Goal: Use online tool/utility: Utilize a website feature to perform a specific function

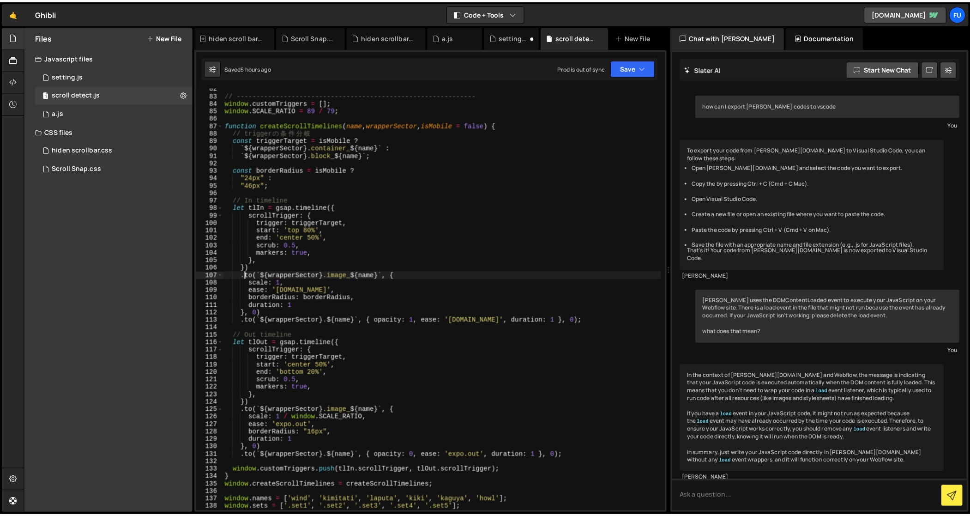
scroll to position [6243, 0]
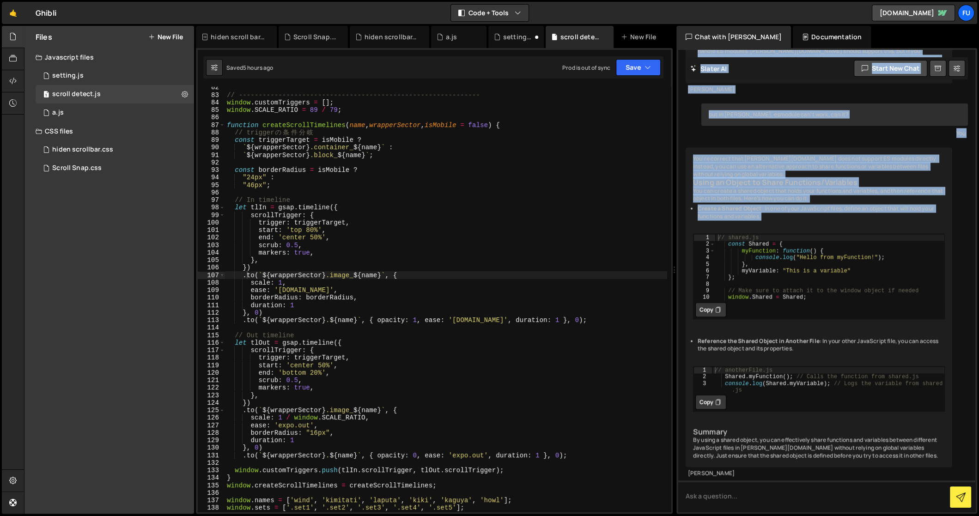
drag, startPoint x: 976, startPoint y: 216, endPoint x: 927, endPoint y: 211, distance: 49.6
click at [927, 211] on div "[PERSON_NAME] Start new chat how can I export [PERSON_NAME] codes to vscode You…" at bounding box center [826, 280] width 301 height 465
click at [941, 209] on ul "Create a Shared Object : In one of your JavaScript files, define an object that…" at bounding box center [819, 279] width 252 height 148
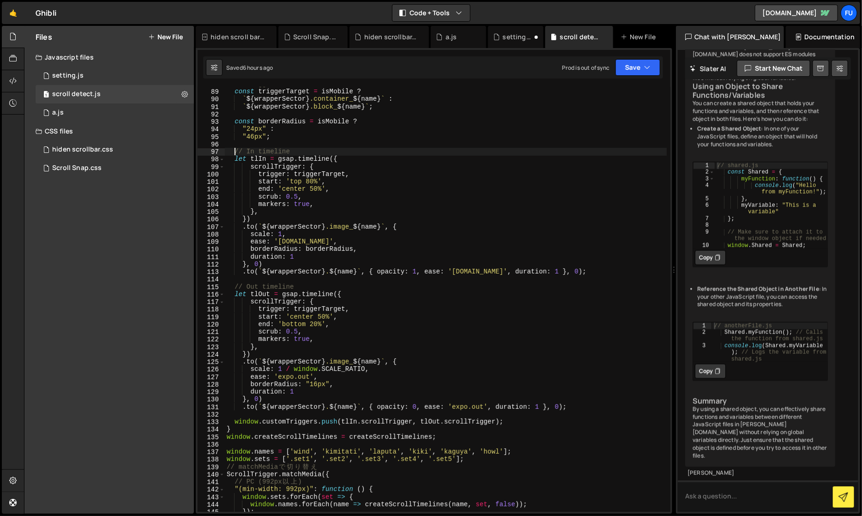
scroll to position [0, 4]
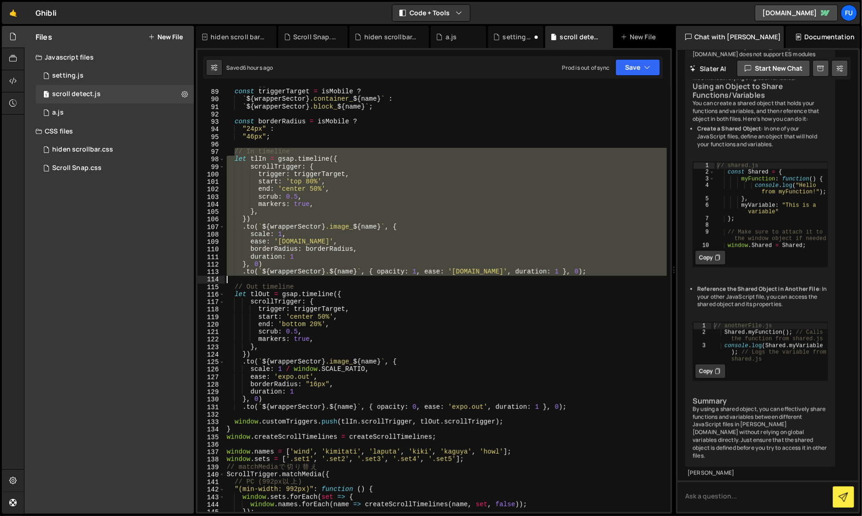
drag, startPoint x: 234, startPoint y: 155, endPoint x: 576, endPoint y: 279, distance: 364.3
click at [576, 279] on div "// trigger の 条 件 分 岐 const triggerTarget = isMobile ? ` ${ wrapperSector } .con…" at bounding box center [446, 300] width 442 height 441
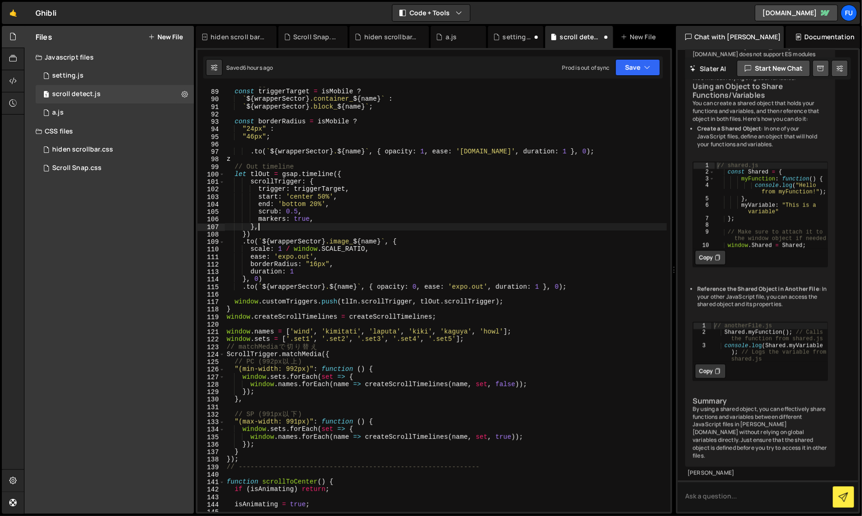
scroll to position [0, 0]
click at [442, 230] on div "// trigger の 条 件 分 岐 const triggerTarget = isMobile ? ` ${ wrapperSector } .con…" at bounding box center [446, 300] width 442 height 441
type textarea ".to(`${wrapperSector} .${name}`, { opacity: 1, ease: '[DOMAIN_NAME]', duration:…"
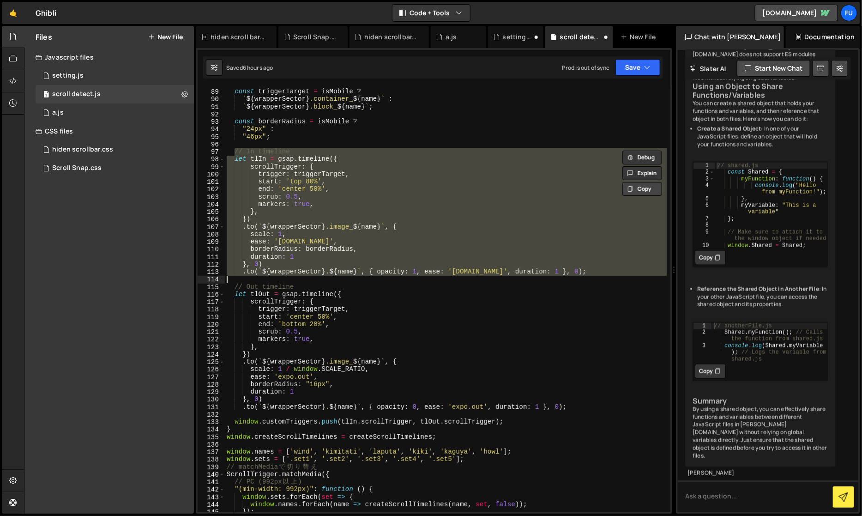
click at [653, 187] on button "Copy" at bounding box center [642, 189] width 40 height 14
click at [751, 505] on textarea at bounding box center [768, 495] width 181 height 31
paste textarea "// In timeline let tlIn = gsap.timeline({ scrollTrigger: { trigger: triggerTarg…"
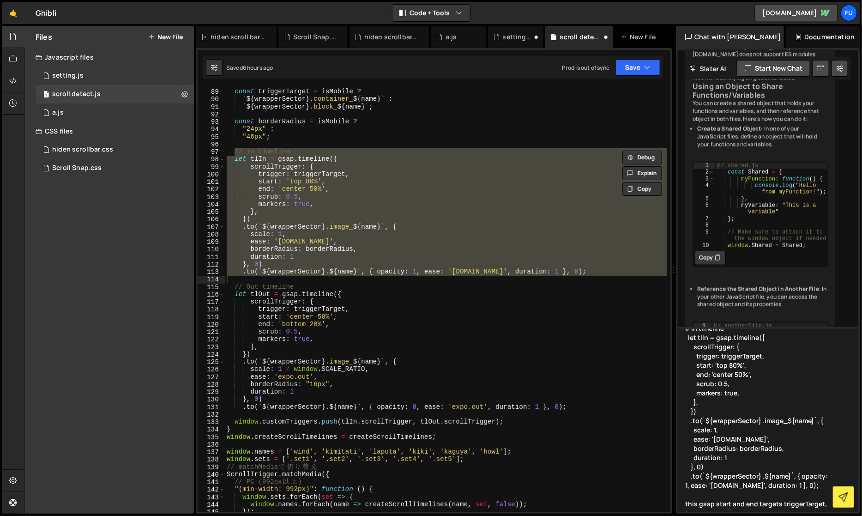
scroll to position [20, 0]
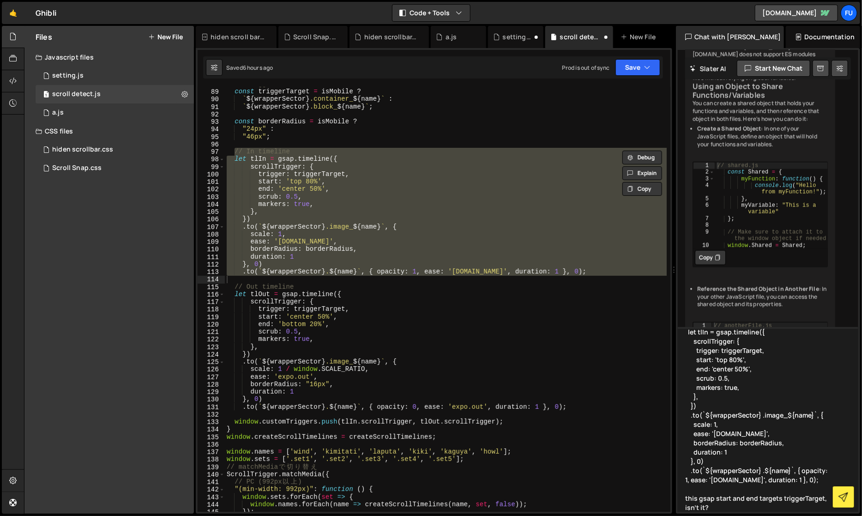
type textarea "// In timeline let tlIn = gsap.timeline({ scrollTrigger: { trigger: triggerTarg…"
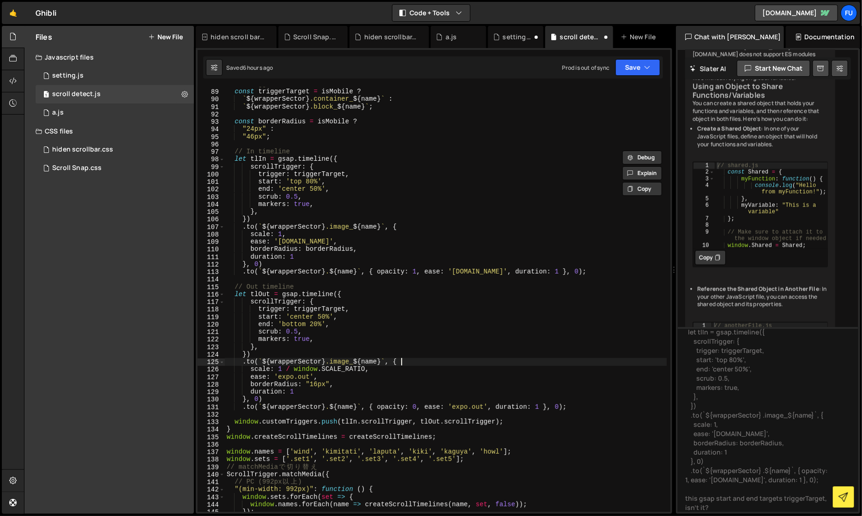
click at [534, 365] on div "// trigger の 条 件 分 岐 const triggerTarget = isMobile ? ` ${ wrapperSector } .con…" at bounding box center [446, 300] width 442 height 441
click at [519, 339] on div "// trigger の 条 件 分 岐 const triggerTarget = isMobile ? ` ${ wrapperSector } .con…" at bounding box center [446, 300] width 442 height 441
type textarea "markers: true,"
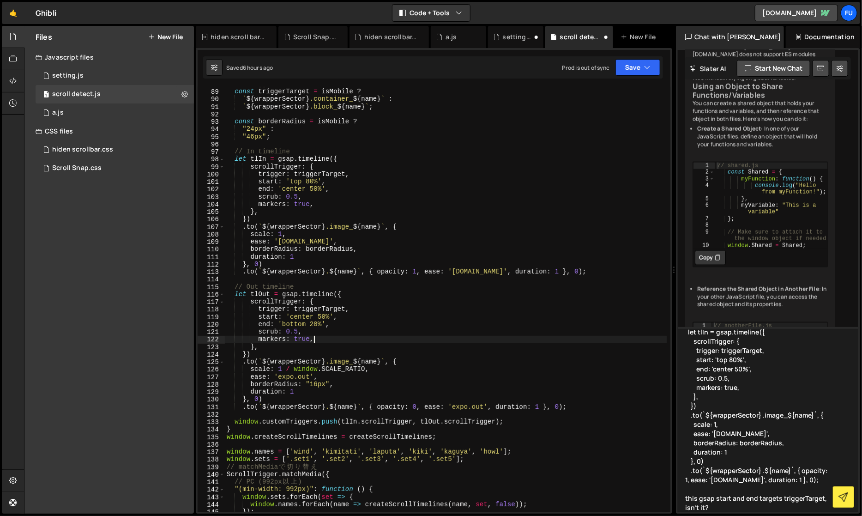
click at [744, 477] on textarea "// In timeline let tlIn = gsap.timeline({ scrollTrigger: { trigger: triggerTarg…" at bounding box center [768, 419] width 181 height 185
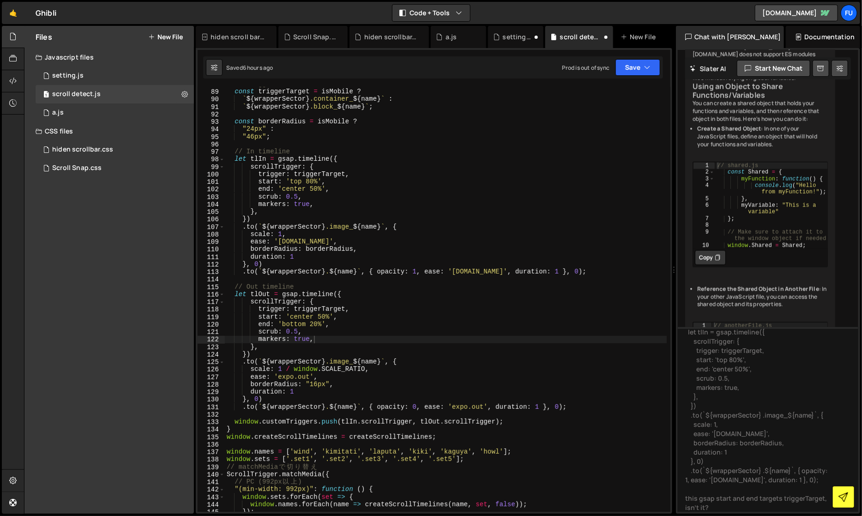
click at [834, 494] on button at bounding box center [844, 497] width 22 height 22
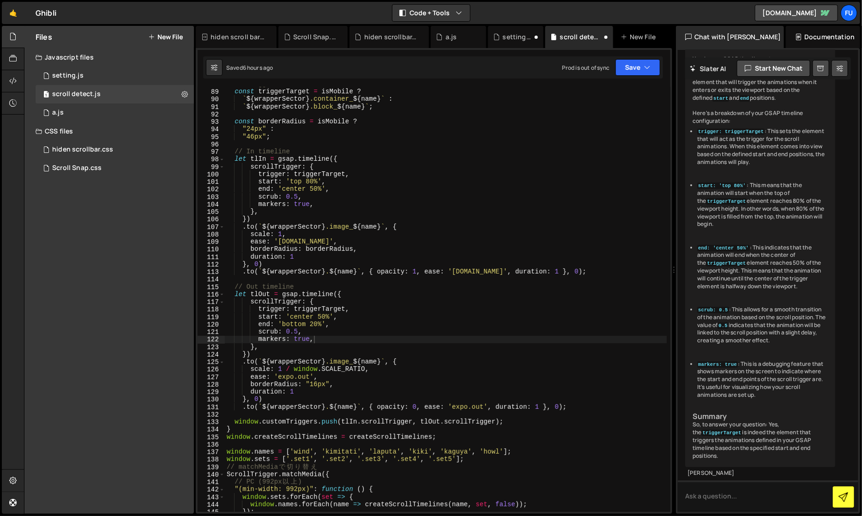
scroll to position [8582, 0]
drag, startPoint x: 677, startPoint y: 266, endPoint x: 645, endPoint y: 266, distance: 31.9
click at [645, 266] on div "Files New File Javascript files 1 setting.js 0 1 scroll detect.js 0 0 a.js 0" at bounding box center [443, 270] width 838 height 488
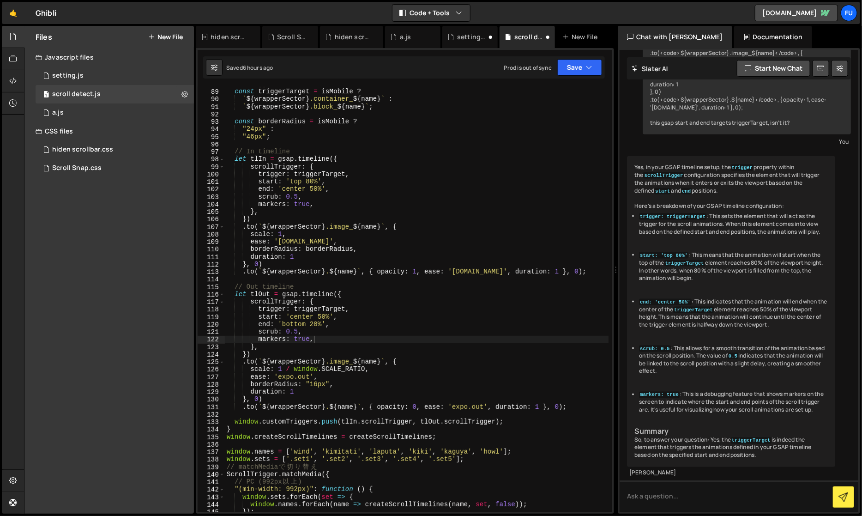
drag, startPoint x: 675, startPoint y: 273, endPoint x: 609, endPoint y: 273, distance: 66.0
click at [609, 273] on div "Files New File Javascript files 1 setting.js 0 1 scroll detect.js 0 0 a.js 0" at bounding box center [443, 270] width 838 height 488
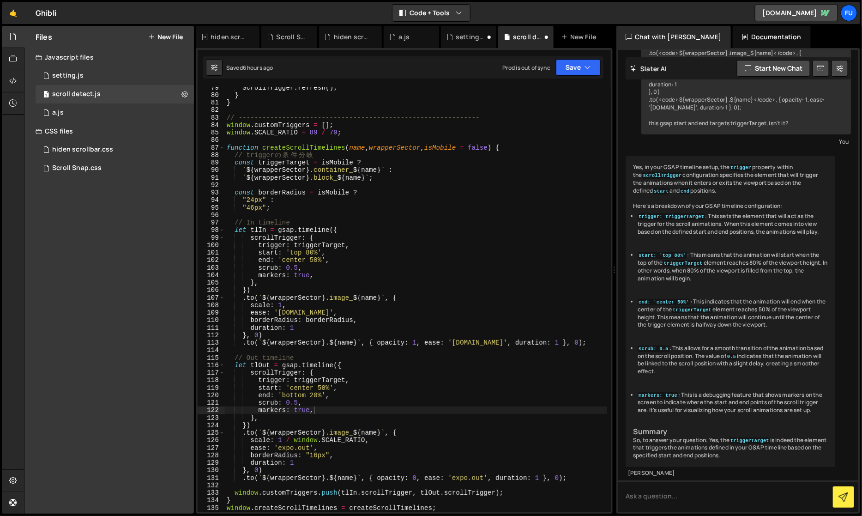
scroll to position [588, 0]
click at [652, 503] on textarea at bounding box center [738, 495] width 240 height 31
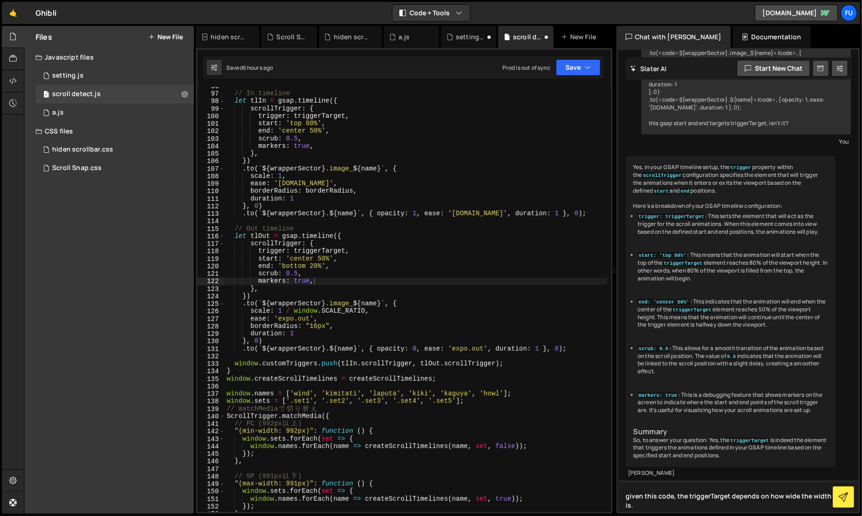
scroll to position [692, 0]
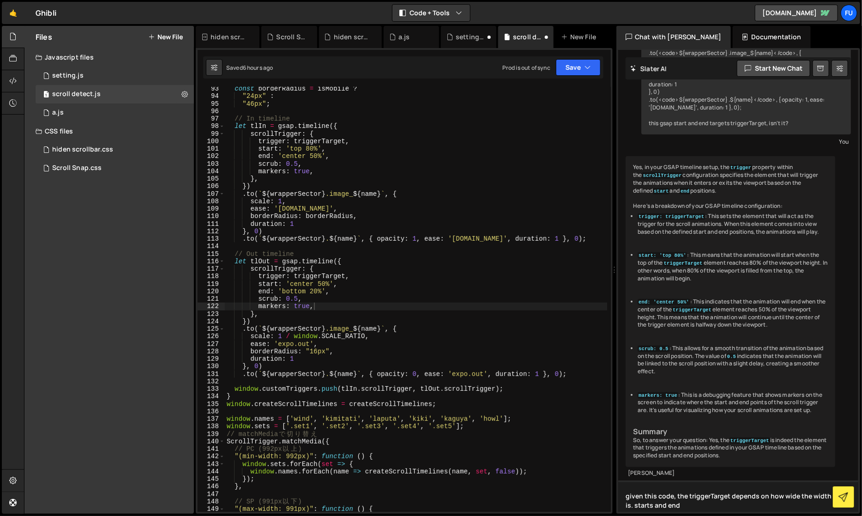
click at [652, 507] on textarea "given this code, the triggerTarget depends on how wide the width is. starts and…" at bounding box center [738, 495] width 240 height 31
click at [693, 509] on textarea "given this code, the triggerTarget depends on how wide the width is. start and …" at bounding box center [738, 495] width 240 height 31
click at [741, 505] on textarea "given this code, the triggerTarget depends on how wide the width is. start and …" at bounding box center [738, 495] width 240 height 31
click at [775, 507] on textarea "given this code, the triggerTarget depends on how wide the width is. start and …" at bounding box center [738, 495] width 240 height 31
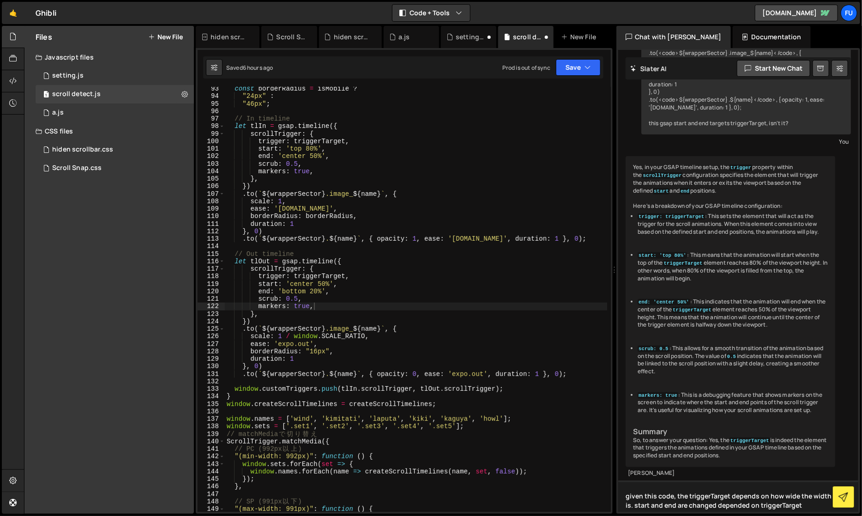
type textarea "given this code, the triggerTarget depends on how wide the width is. start and …"
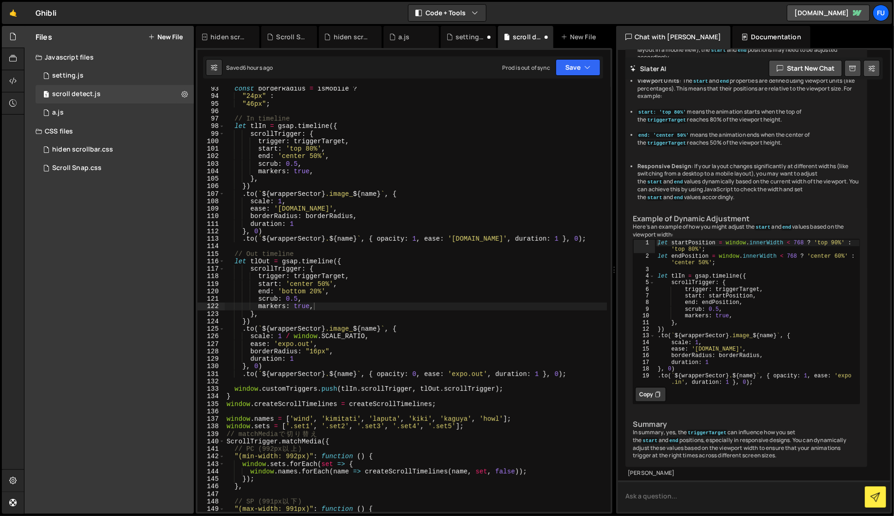
scroll to position [7568, 0]
drag, startPoint x: 695, startPoint y: 134, endPoint x: 691, endPoint y: 115, distance: 19.2
click at [691, 61] on li "Dynamic Positioning : If the triggerTarget element's position or dimensions cha…" at bounding box center [749, 45] width 223 height 31
drag, startPoint x: 709, startPoint y: 127, endPoint x: 696, endPoint y: 120, distance: 15.5
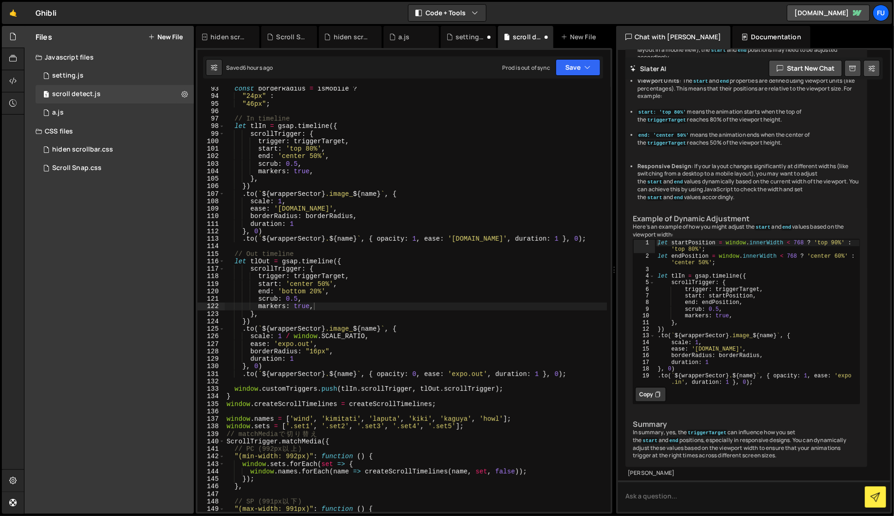
click at [696, 61] on li "Dynamic Positioning : If the triggerTarget element's position or dimensions cha…" at bounding box center [749, 45] width 223 height 31
drag, startPoint x: 700, startPoint y: 130, endPoint x: 631, endPoint y: 102, distance: 74.3
click at [631, 102] on div "Yes, the triggerTarget can influence the behavior of the start and end position…" at bounding box center [747, 220] width 242 height 494
click at [654, 103] on div "Yes, the triggerTarget can influence the behavior of the start and end position…" at bounding box center [747, 220] width 242 height 494
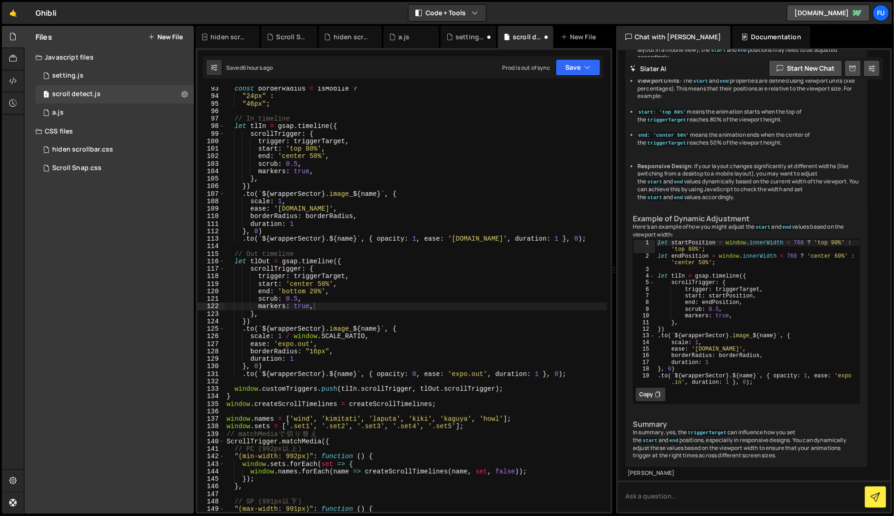
scroll to position [7679, 0]
click at [757, 305] on div "let startPosition = window . innerWidth < 768 ? 'top 90%' : 'top 80%' ; let end…" at bounding box center [758, 325] width 205 height 173
drag, startPoint x: 778, startPoint y: 249, endPoint x: 746, endPoint y: 230, distance: 37.3
click at [746, 239] on div "let startPosition = window . innerWidth < 768 ? 'top 90%' : 'top 80%' ; let end…" at bounding box center [758, 325] width 205 height 173
click at [746, 239] on div "let startPosition = window . innerWidth < 768 ? 'top 90%' : 'top 80%' ; let end…" at bounding box center [758, 312] width 204 height 146
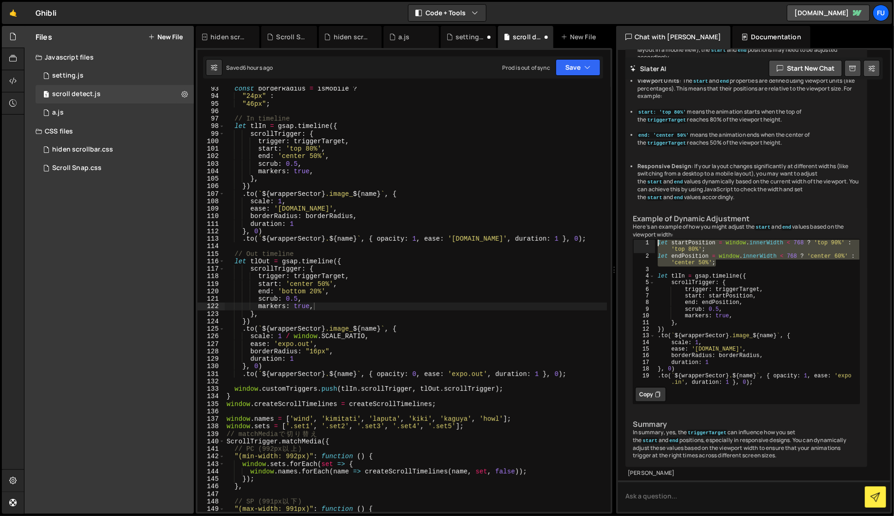
drag, startPoint x: 737, startPoint y: 245, endPoint x: 718, endPoint y: 215, distance: 35.7
click at [718, 215] on div "Yes, the triggerTarget can influence the behavior of the start and end position…" at bounding box center [747, 220] width 242 height 494
click at [716, 250] on div "let startPosition = window . innerWidth < 768 ? 'top 90%' : 'top 80%' ; let end…" at bounding box center [758, 312] width 204 height 146
type textarea "let endPosition = window.innerWidth < 768 ? 'center 60%' : 'center 50%';"
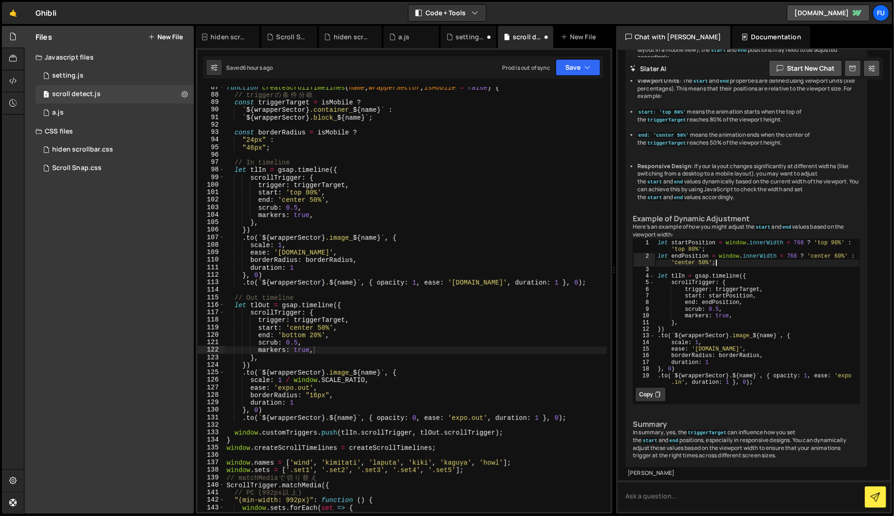
scroll to position [606, 0]
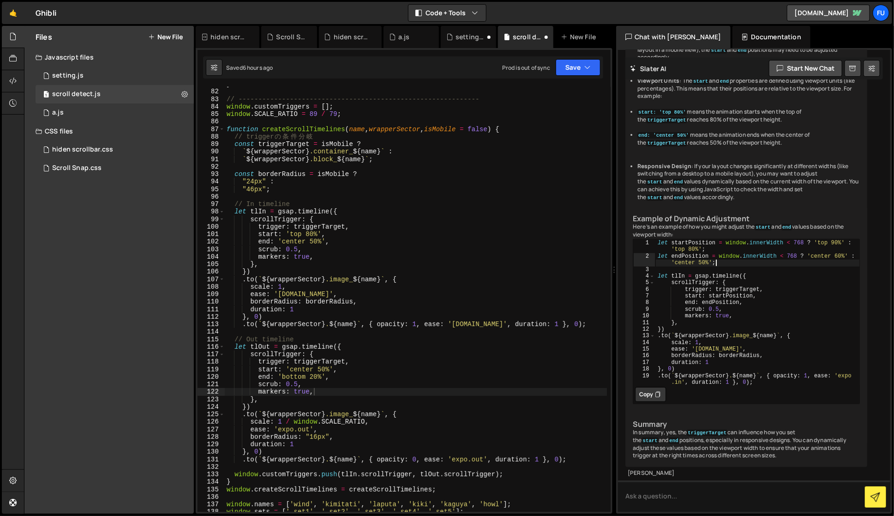
click at [385, 161] on div "} // ------------------------------------------------------------- window . cus…" at bounding box center [416, 300] width 382 height 441
click at [384, 181] on div "} // ------------------------------------------------------------- window . cus…" at bounding box center [416, 300] width 382 height 441
click at [382, 190] on div "} // ------------------------------------------------------------- window . cus…" at bounding box center [416, 300] width 382 height 441
type textarea ""46px";"
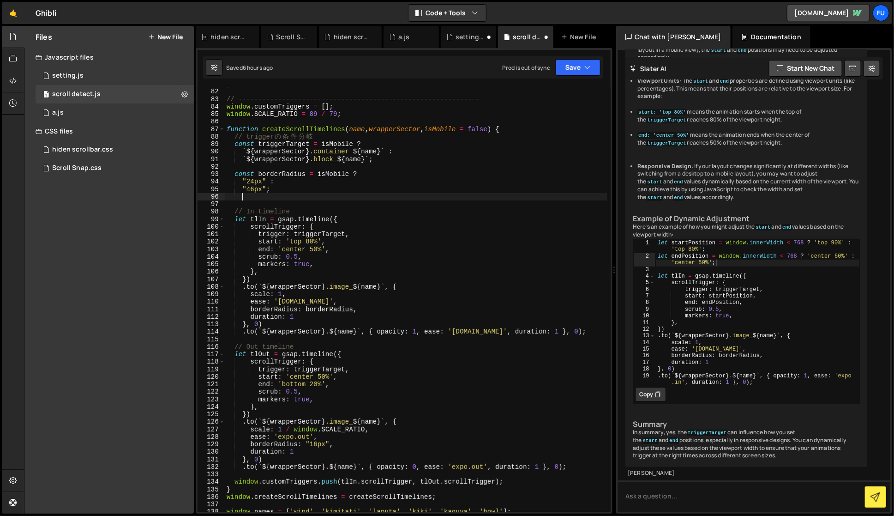
type textarea "c"
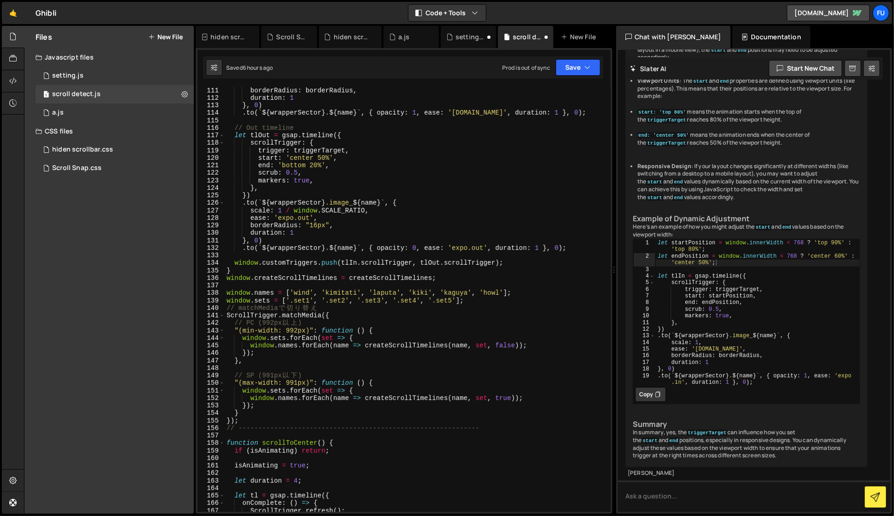
scroll to position [876, 0]
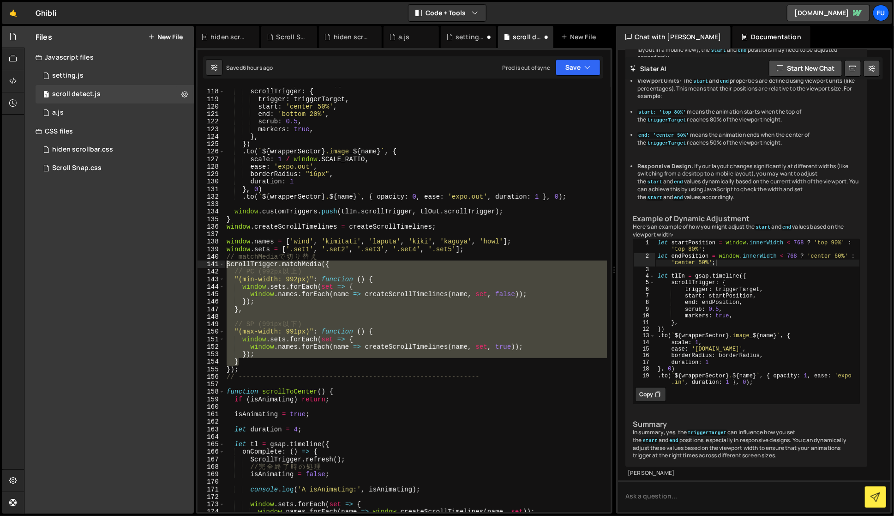
drag, startPoint x: 270, startPoint y: 360, endPoint x: 218, endPoint y: 266, distance: 107.7
click at [218, 265] on div "const startPosition = window.innerwidth < 117 118 119 120 121 122 123 124 125 1…" at bounding box center [404, 299] width 413 height 425
type textarea "ScrollTrigger.matchMedia({ // PC (992px以上)"
click at [712, 508] on textarea at bounding box center [754, 495] width 272 height 31
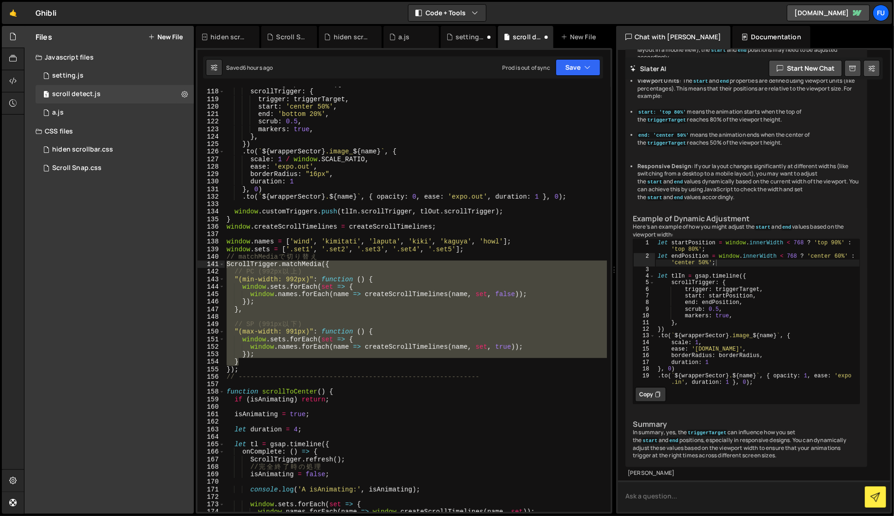
paste textarea "ScrollTrigger.matchMedia({ // PC (992px以上) "(min-width: 992px)": function () { …"
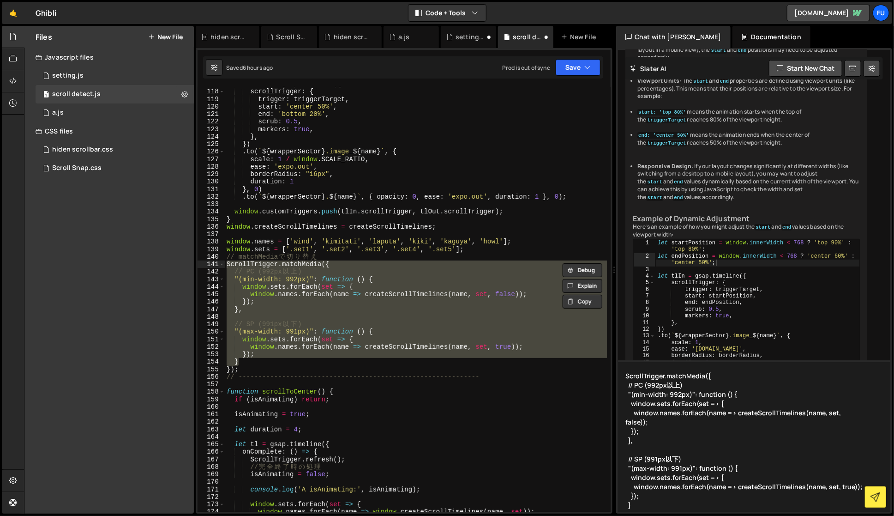
type textarea "ScrollTrigger.matchMedia({ // PC (992px以上) "(min-width: 992px)": function () { …"
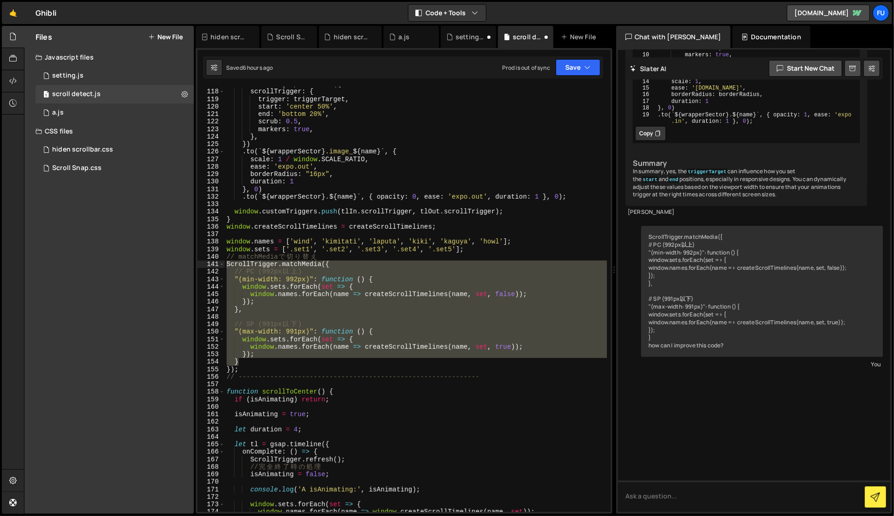
click at [483, 393] on div "let tlOut = gsap . timeline ({ scrollTrigger : { trigger : triggerTarget , star…" at bounding box center [416, 300] width 382 height 441
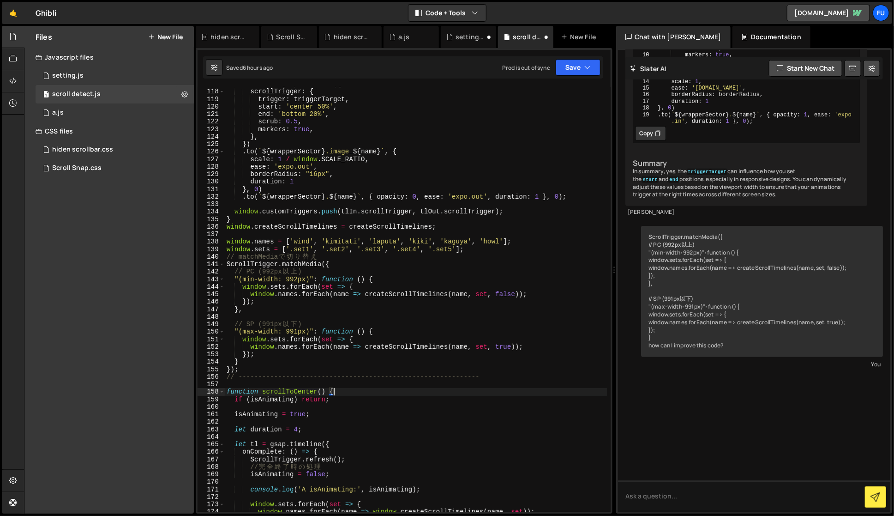
scroll to position [7964, 0]
click at [488, 369] on div "let tlOut = gsap . timeline ({ scrollTrigger : { trigger : triggerTarget , star…" at bounding box center [416, 300] width 382 height 441
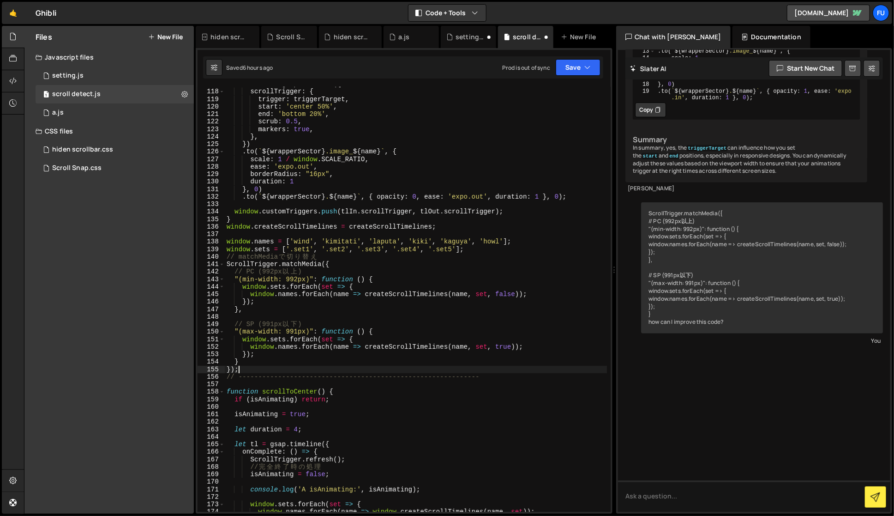
type textarea "});"
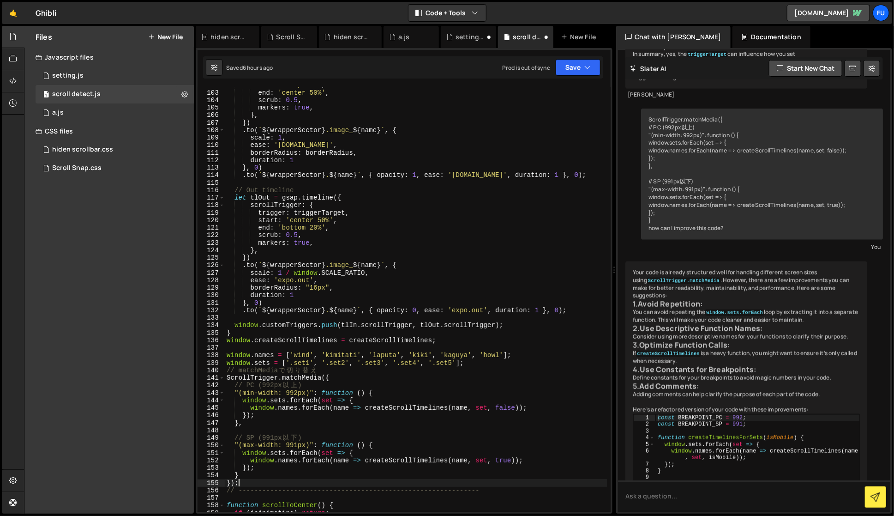
scroll to position [763, 0]
drag, startPoint x: 749, startPoint y: 284, endPoint x: 639, endPoint y: 259, distance: 112.6
type textarea "let startPosition = window.innerWidth < 768 ? 'top 90%' : 'top 80%'; let endPos…"
click at [269, 276] on div "start : 'top 80%' , end : 'center 50%' , scrub : 0.5 , markers : true , } , }) …" at bounding box center [416, 301] width 382 height 441
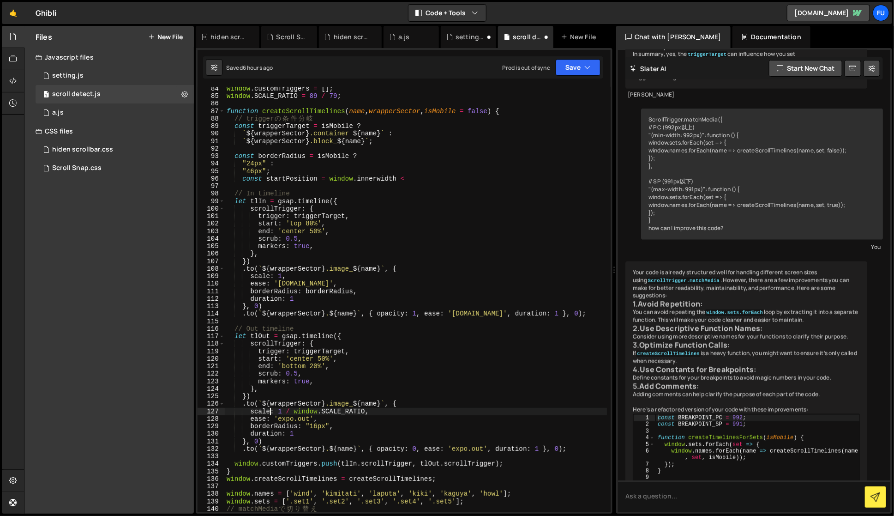
scroll to position [584, 0]
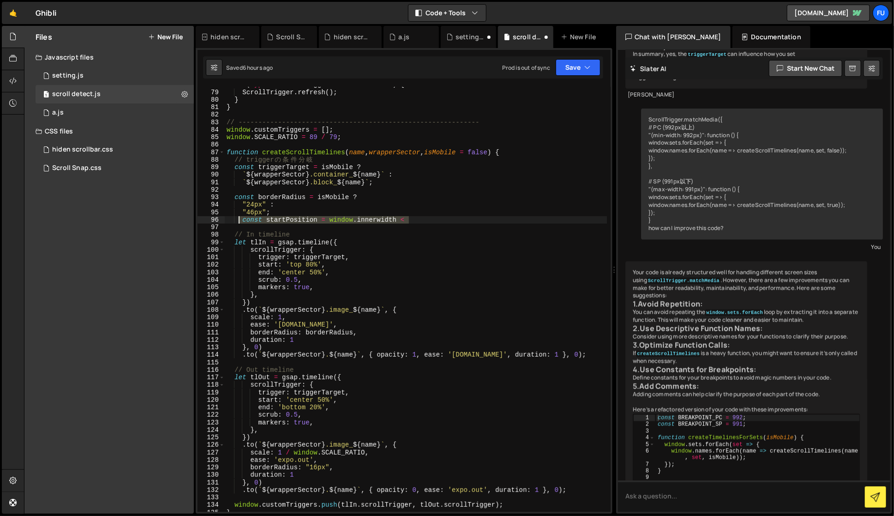
drag, startPoint x: 427, startPoint y: 219, endPoint x: 237, endPoint y: 220, distance: 189.8
click at [237, 220] on div "if ( typeof ScrollTrigger !== 'undefined' ) { ScrollTrigger . refresh ( ) ; } }…" at bounding box center [416, 301] width 382 height 441
type textarea "const startPosition = window.innerwidth <"
paste textarea
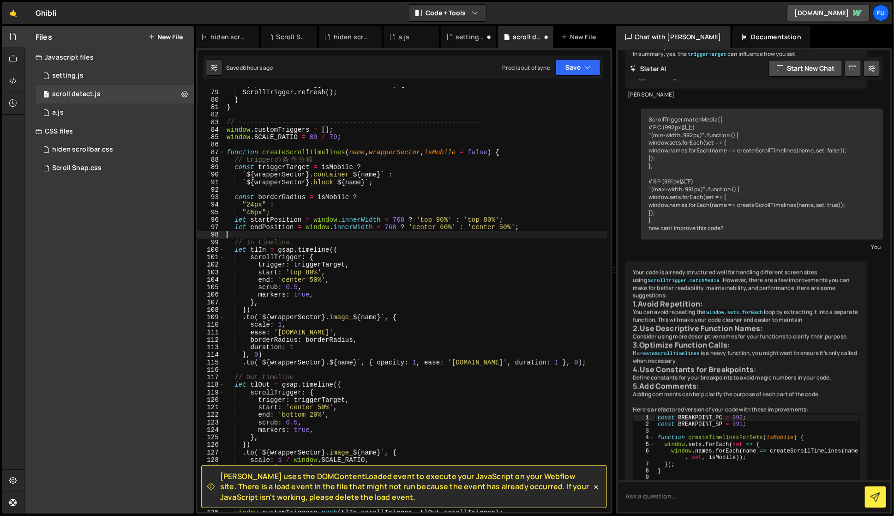
click at [369, 232] on div "if ( typeof ScrollTrigger !== 'undefined' ) { ScrollTrigger . refresh ( ) ; } }…" at bounding box center [416, 301] width 382 height 441
click at [434, 239] on div "if ( typeof ScrollTrigger !== 'undefined' ) { ScrollTrigger . refresh ( ) ; } }…" at bounding box center [416, 301] width 382 height 441
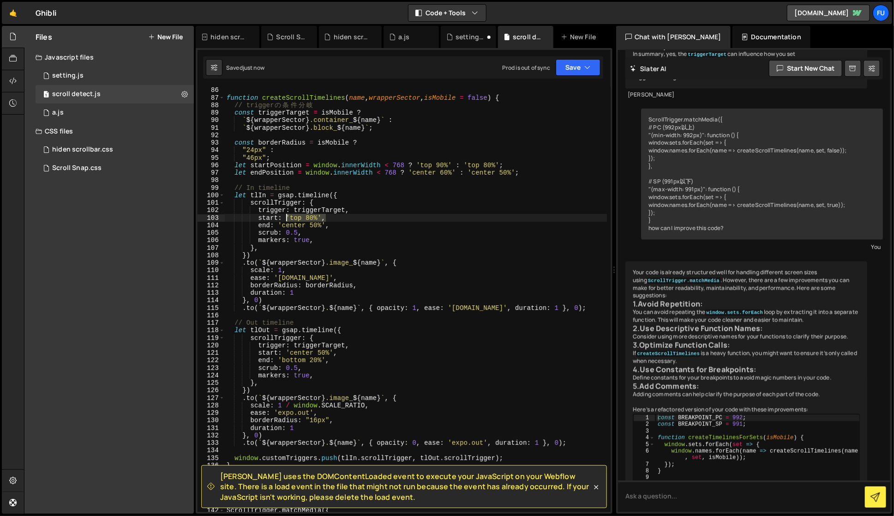
drag, startPoint x: 331, startPoint y: 217, endPoint x: 285, endPoint y: 218, distance: 45.7
click at [285, 218] on div "function createScrollTimelines ( name , wrapperSector , isMobile = false ) { //…" at bounding box center [416, 306] width 382 height 441
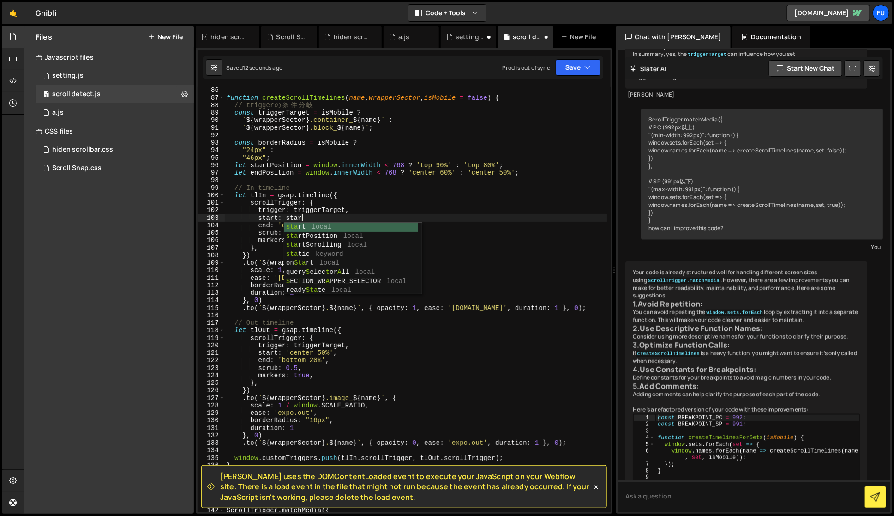
scroll to position [0, 5]
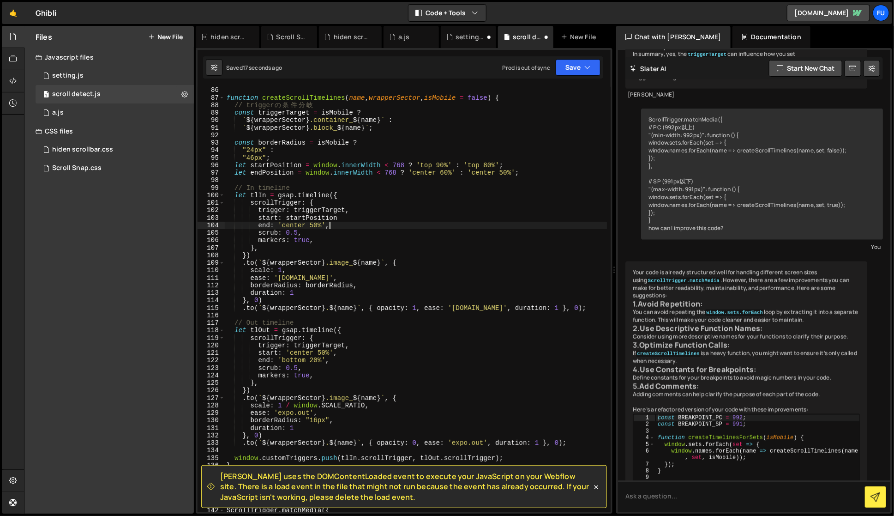
click at [333, 225] on div "function createScrollTimelines ( name , wrapperSector , isMobile = false ) { //…" at bounding box center [416, 306] width 382 height 441
drag, startPoint x: 339, startPoint y: 226, endPoint x: 281, endPoint y: 225, distance: 57.7
click at [281, 225] on div "function createScrollTimelines ( name , wrapperSector , isMobile = false ) { //…" at bounding box center [416, 306] width 382 height 441
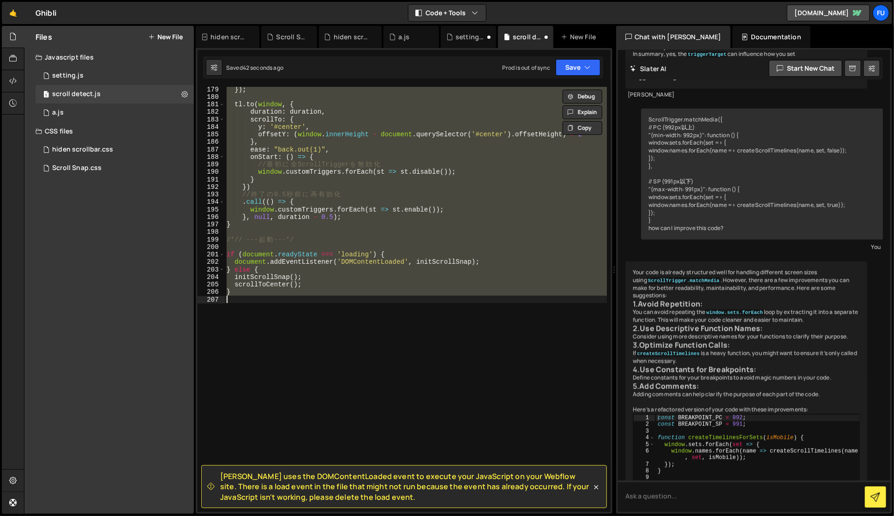
scroll to position [500, 0]
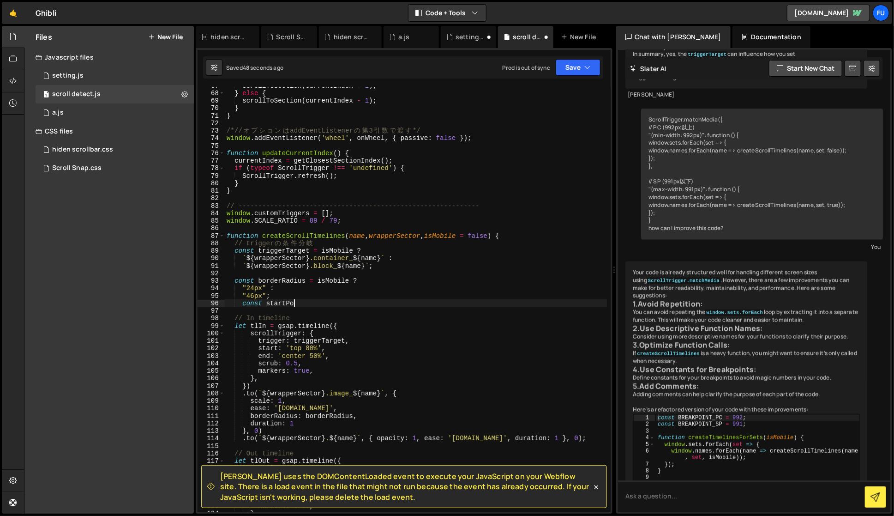
type textarea "const"
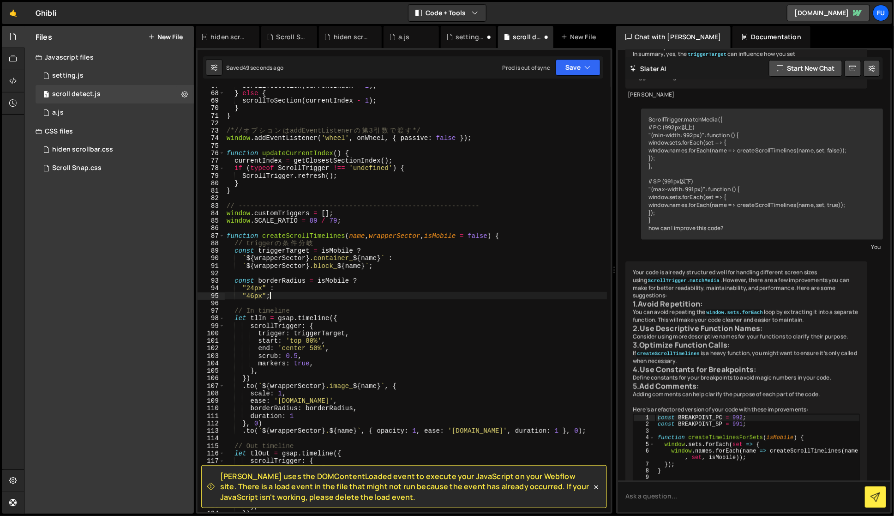
scroll to position [1314, 0]
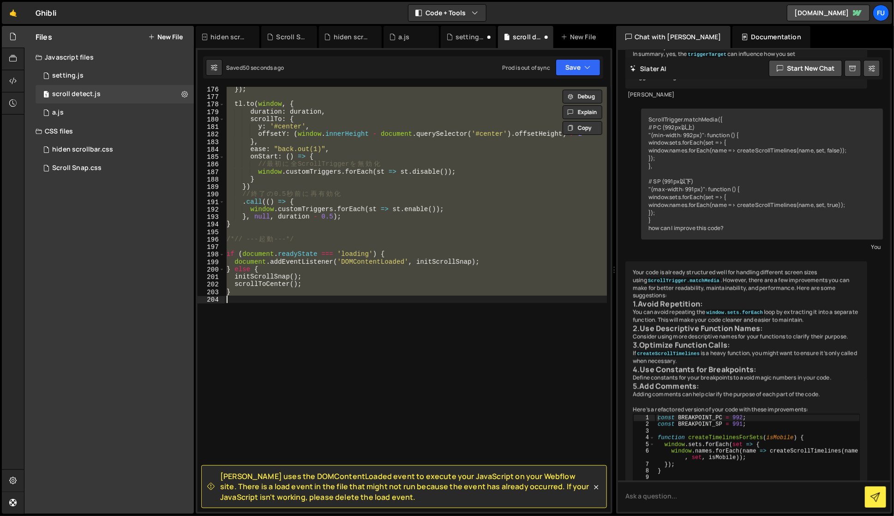
type textarea "}"
click at [343, 243] on div "}) ; tl . to ( window , { duration : duration , scrollTo : { y : '#center' , of…" at bounding box center [416, 299] width 382 height 425
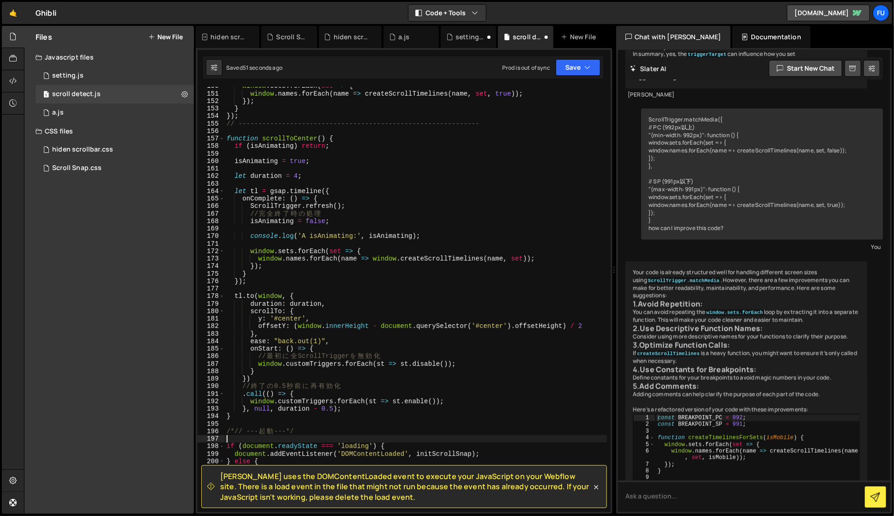
scroll to position [1122, 0]
click at [597, 72] on button "Save" at bounding box center [578, 67] width 45 height 17
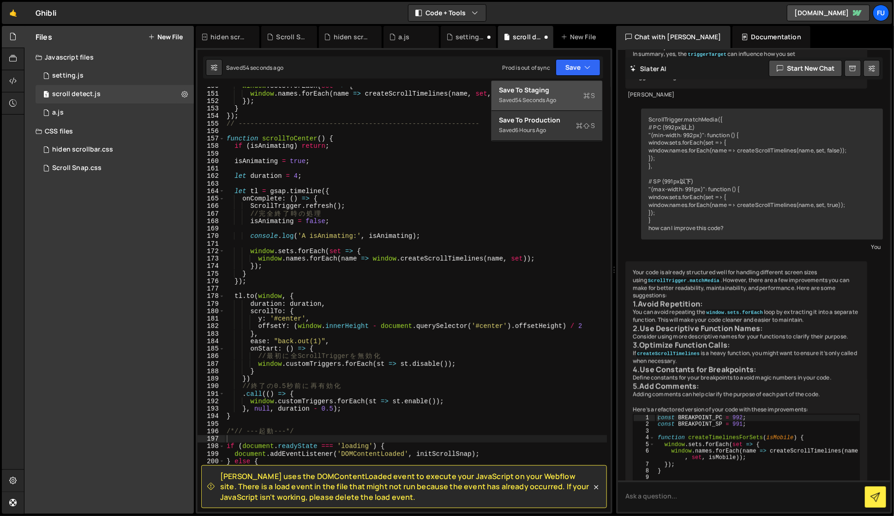
click at [587, 94] on icon at bounding box center [587, 95] width 6 height 9
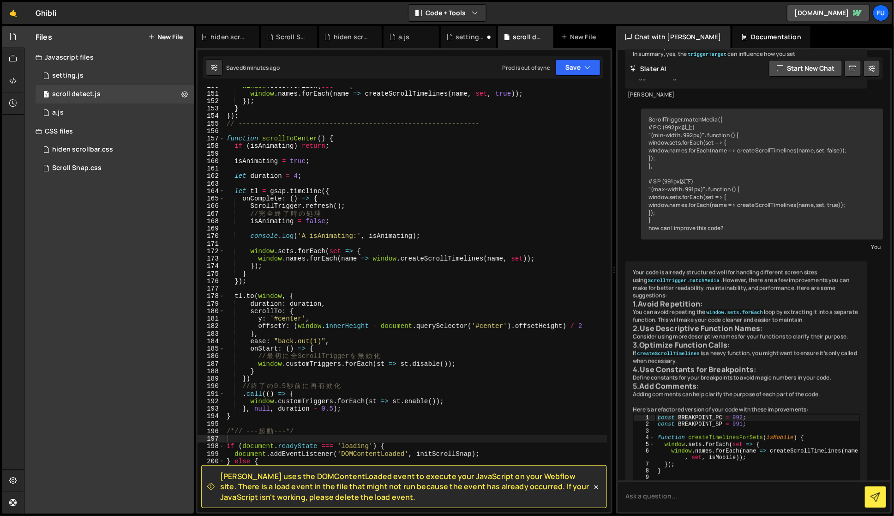
type textarea "let startPosition = window.innerWidth < 768 ? 'top 90%' : 'top 80%';"
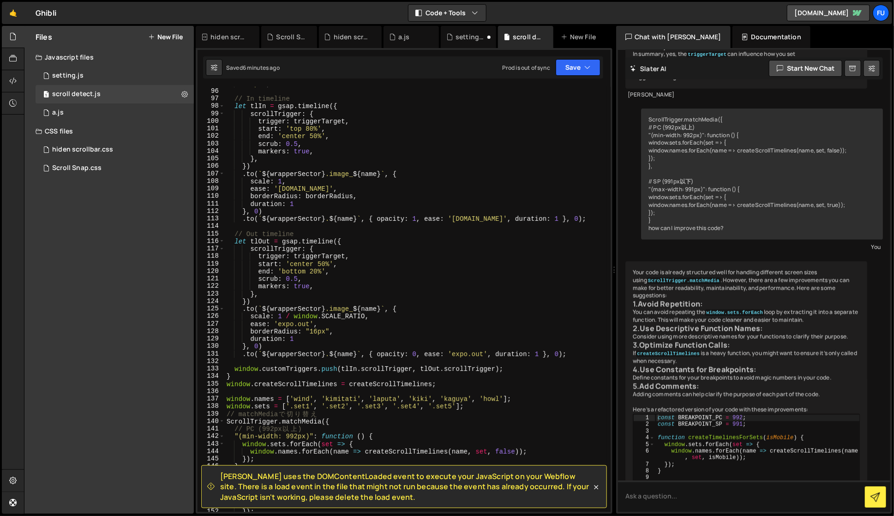
scroll to position [713, 0]
